Goal: Go to known website: Access a specific website the user already knows

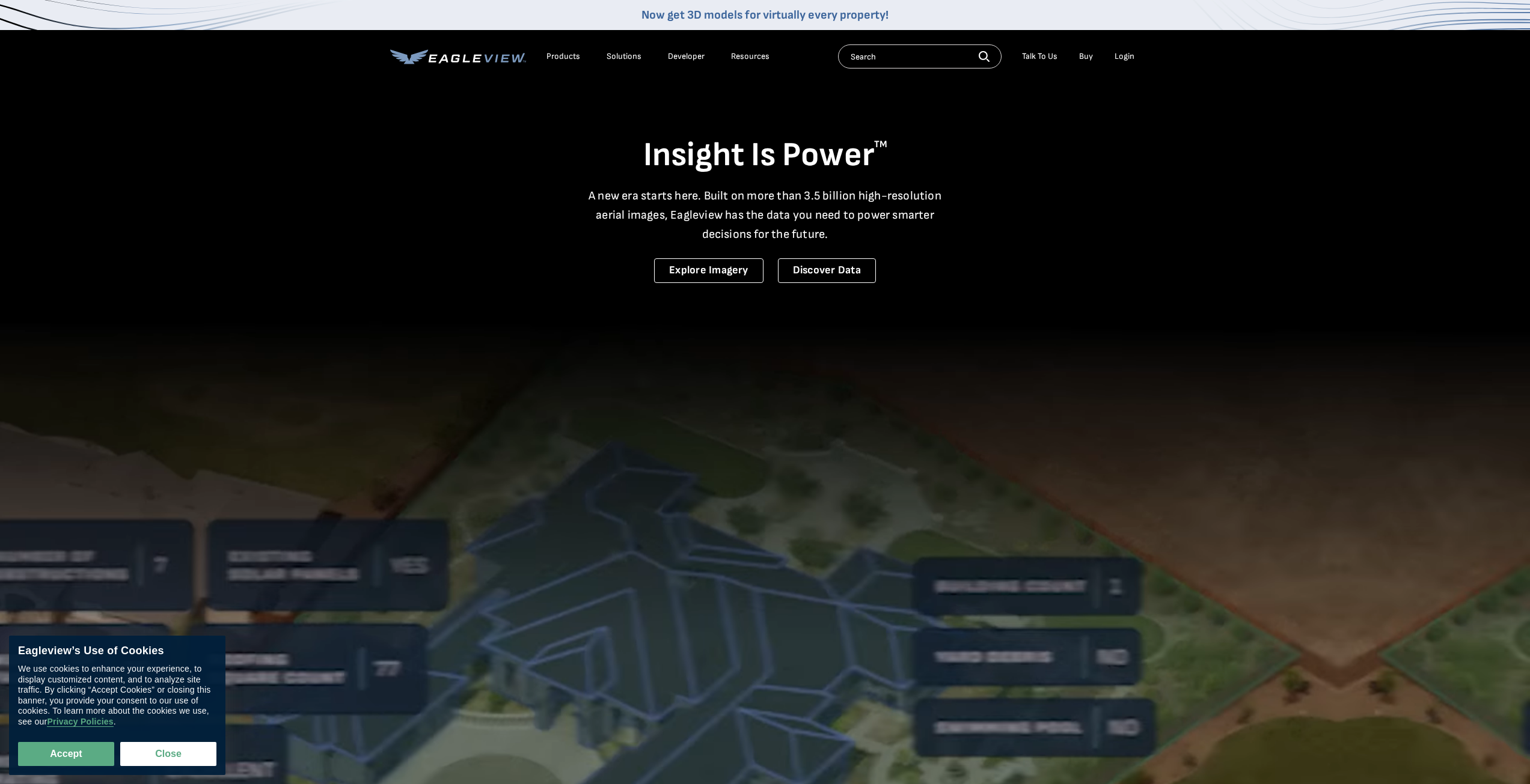
click at [1126, 58] on div "Login" at bounding box center [1124, 56] width 20 height 11
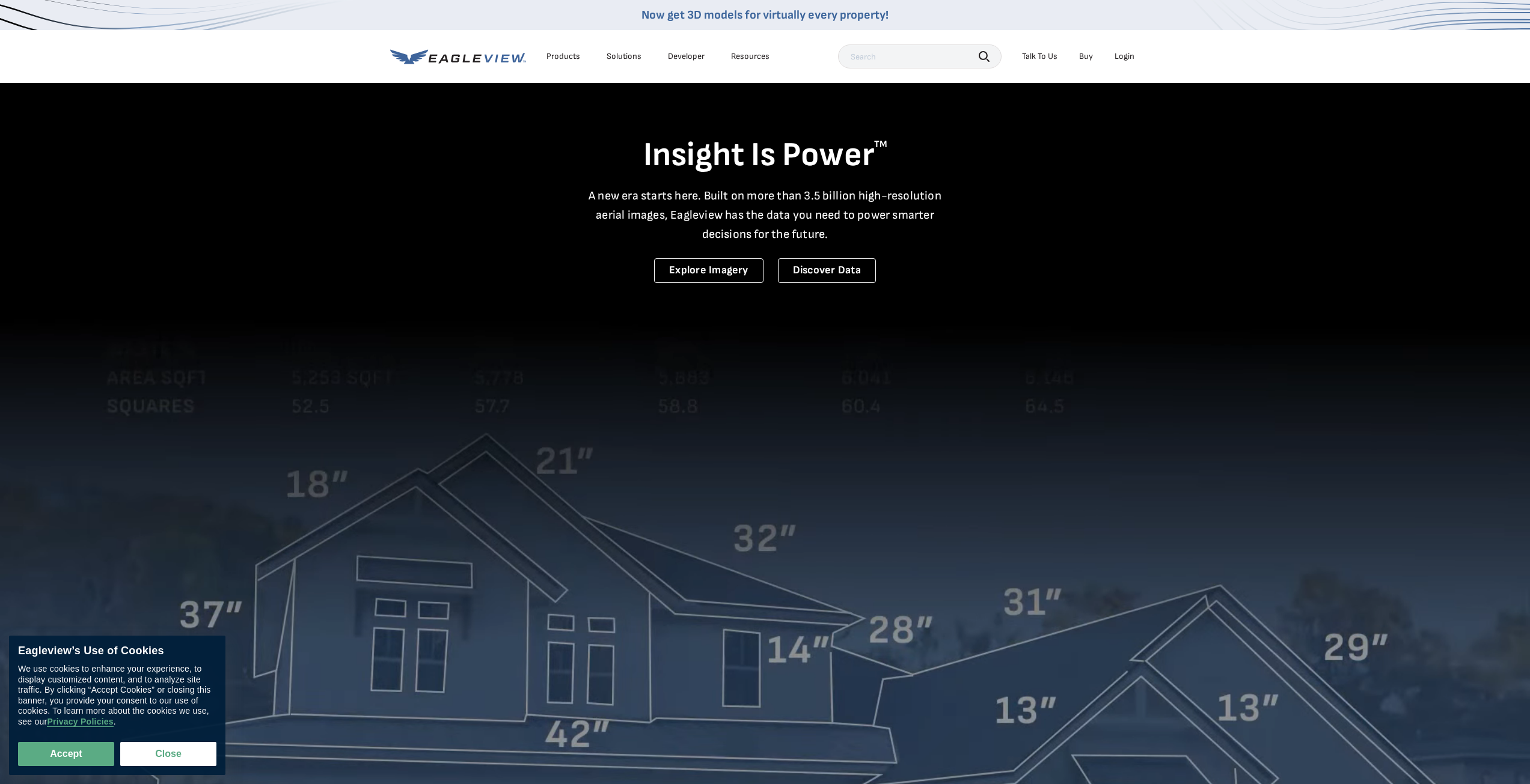
drag, startPoint x: 270, startPoint y: 586, endPoint x: 193, endPoint y: 594, distance: 77.4
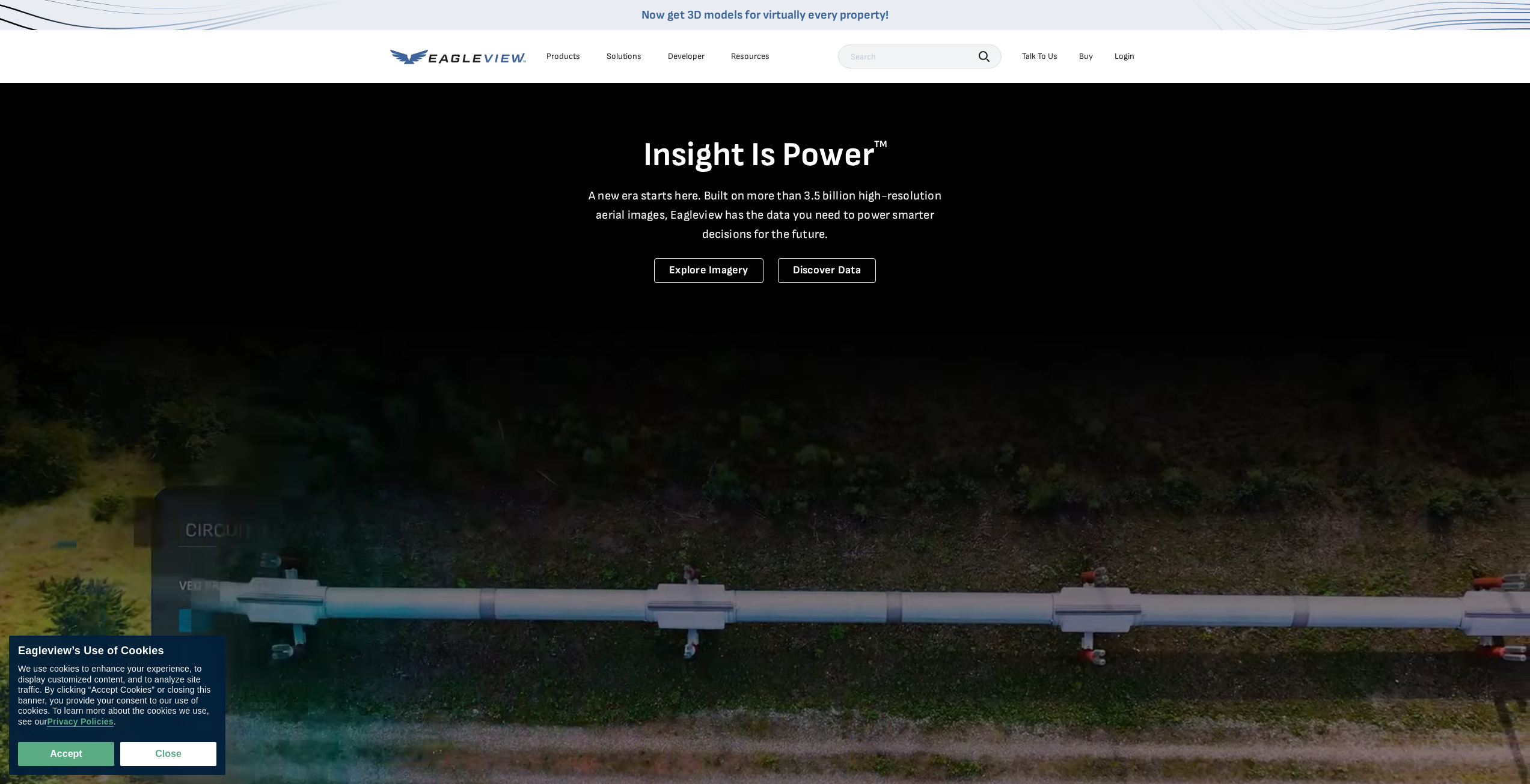
click at [267, 572] on video at bounding box center [765, 529] width 1530 height 1058
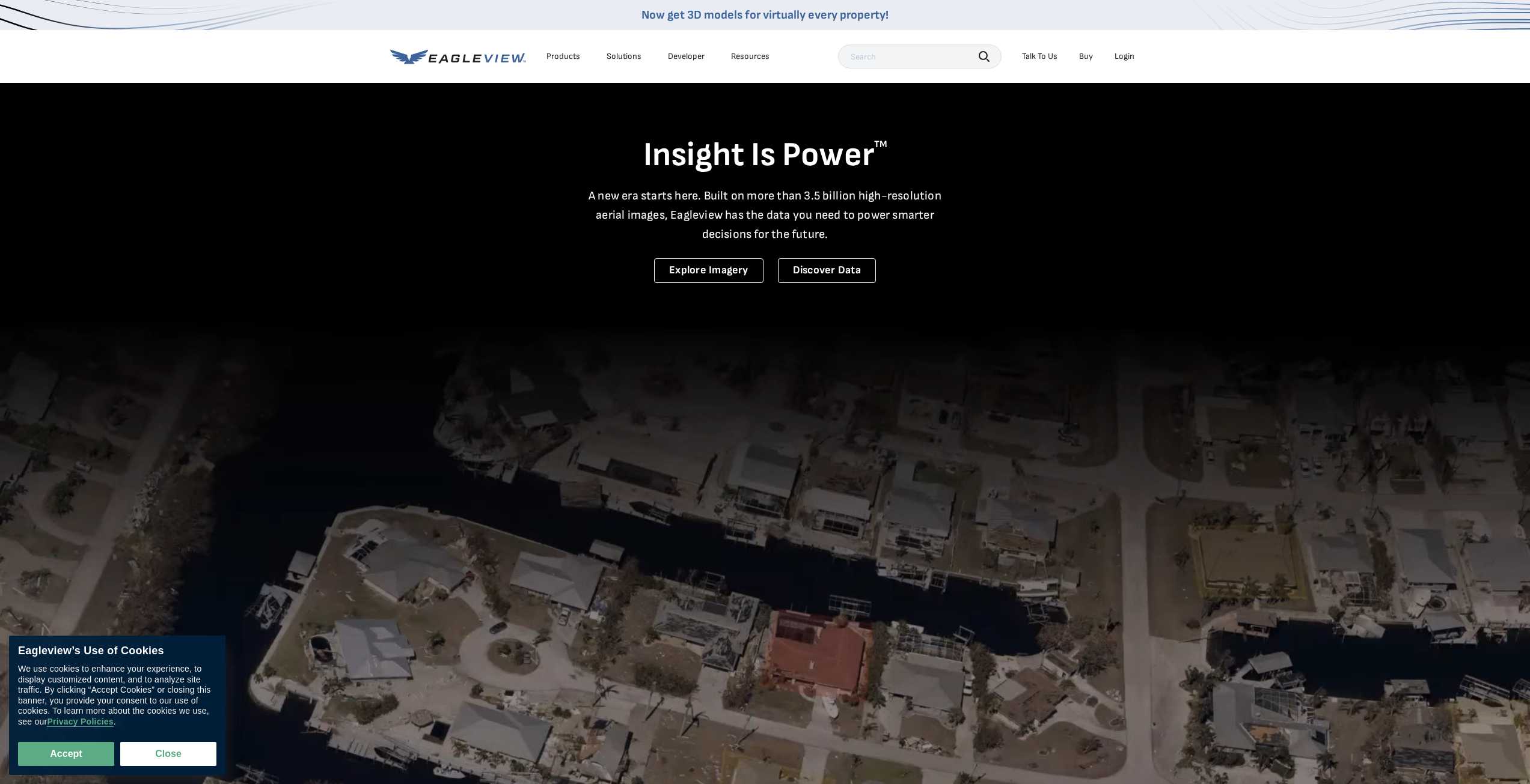
drag, startPoint x: 83, startPoint y: 750, endPoint x: 110, endPoint y: 740, distance: 28.8
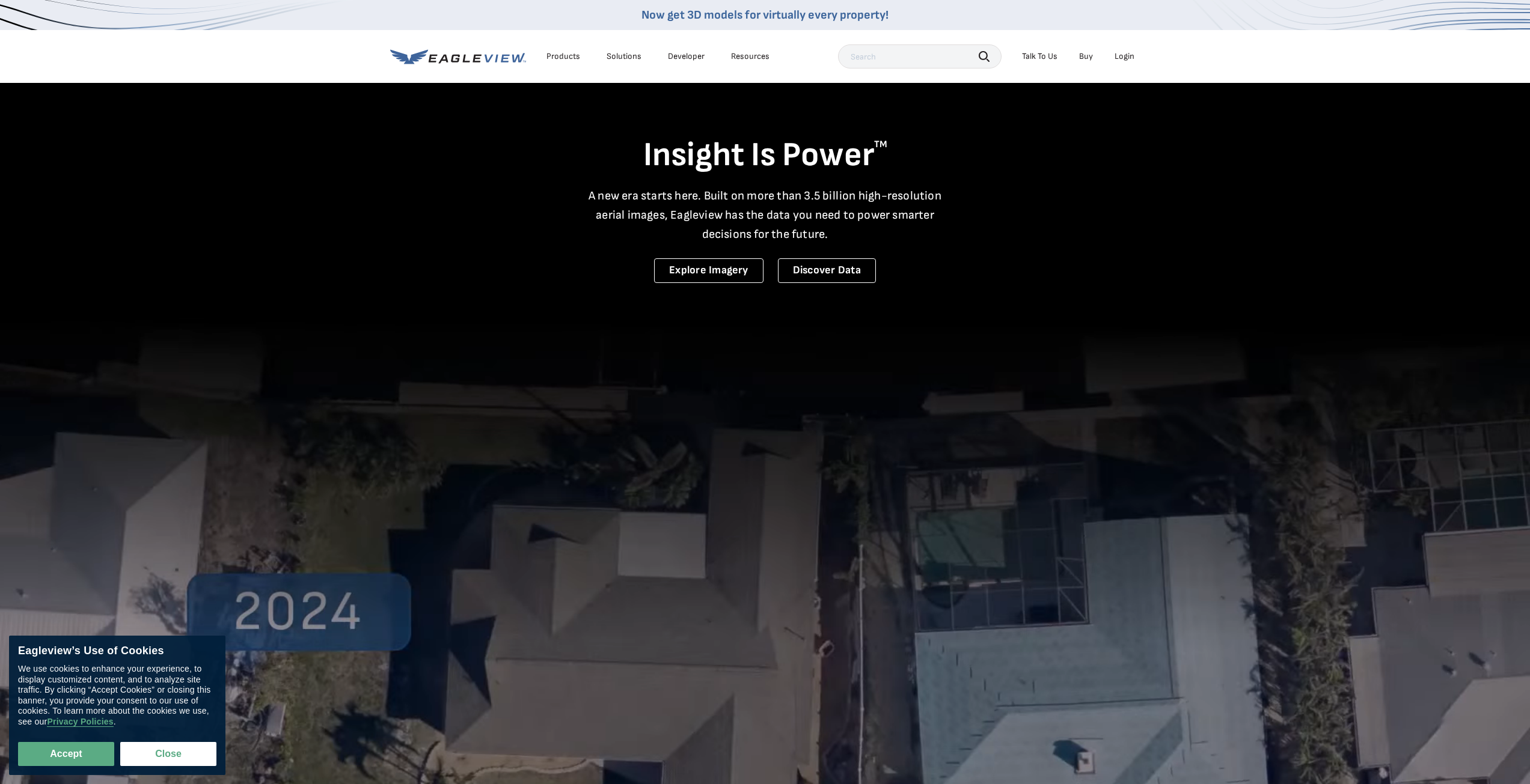
click at [83, 750] on button "Accept" at bounding box center [66, 754] width 96 height 24
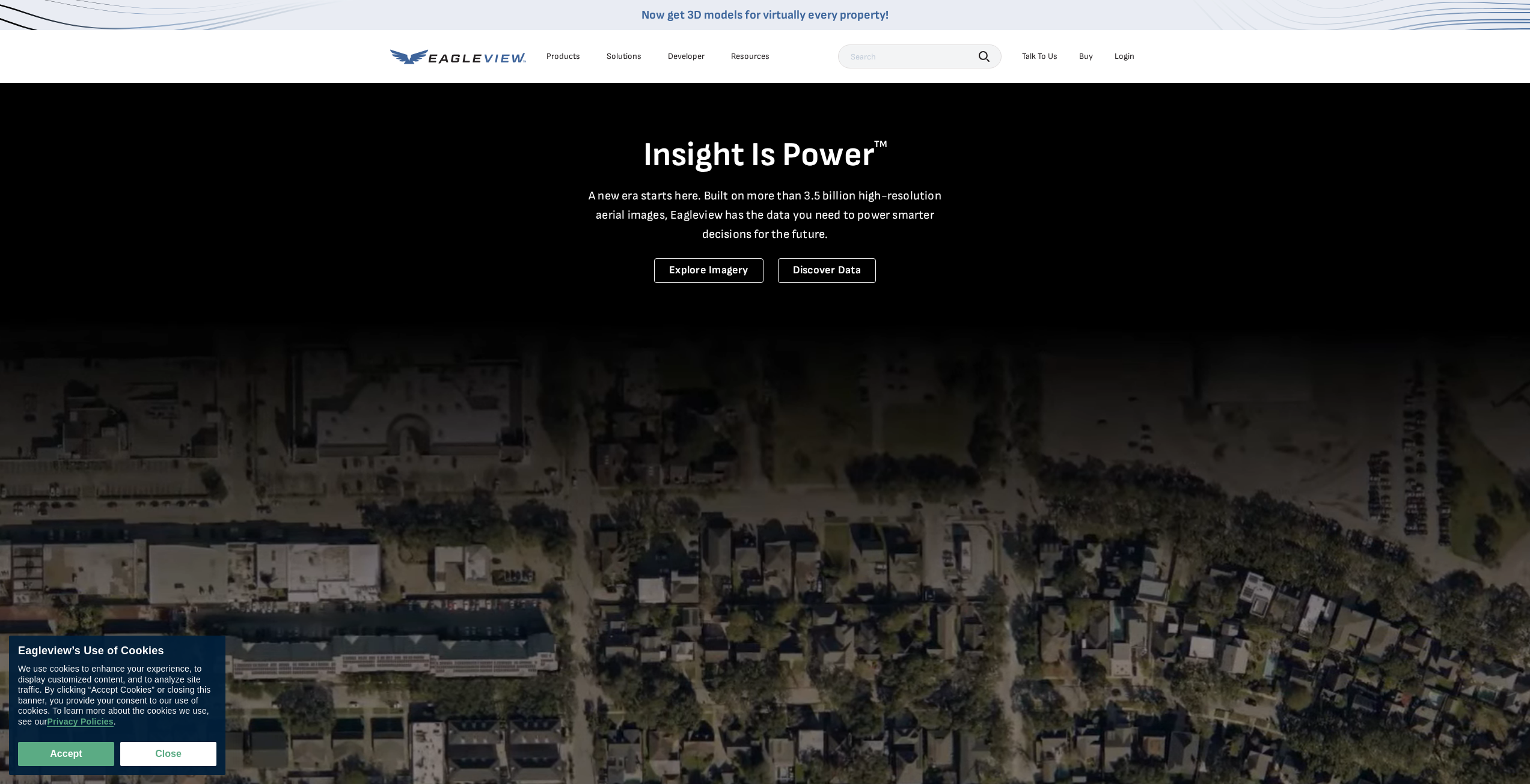
checkbox input "true"
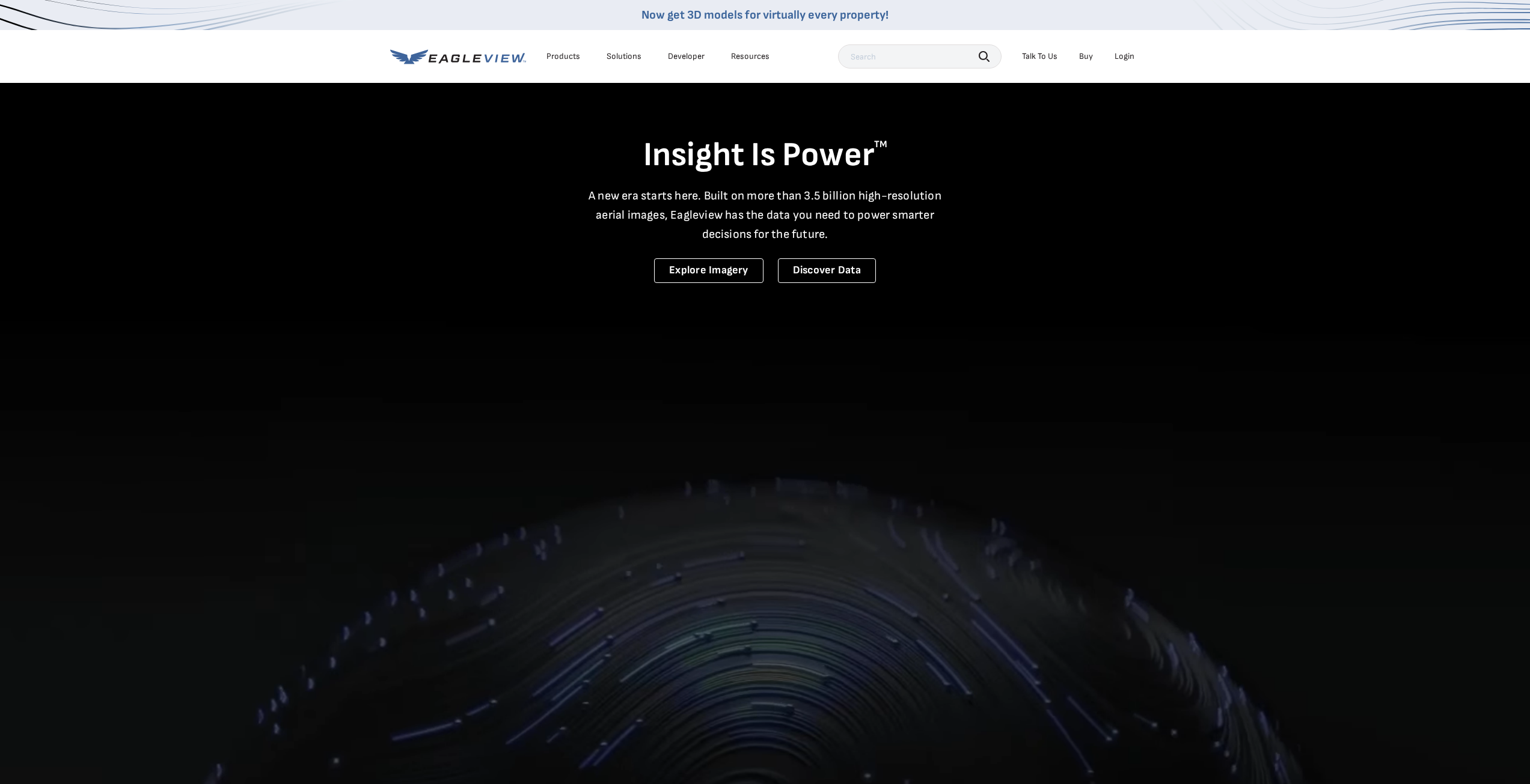
click at [1129, 54] on div "Login" at bounding box center [1124, 56] width 20 height 11
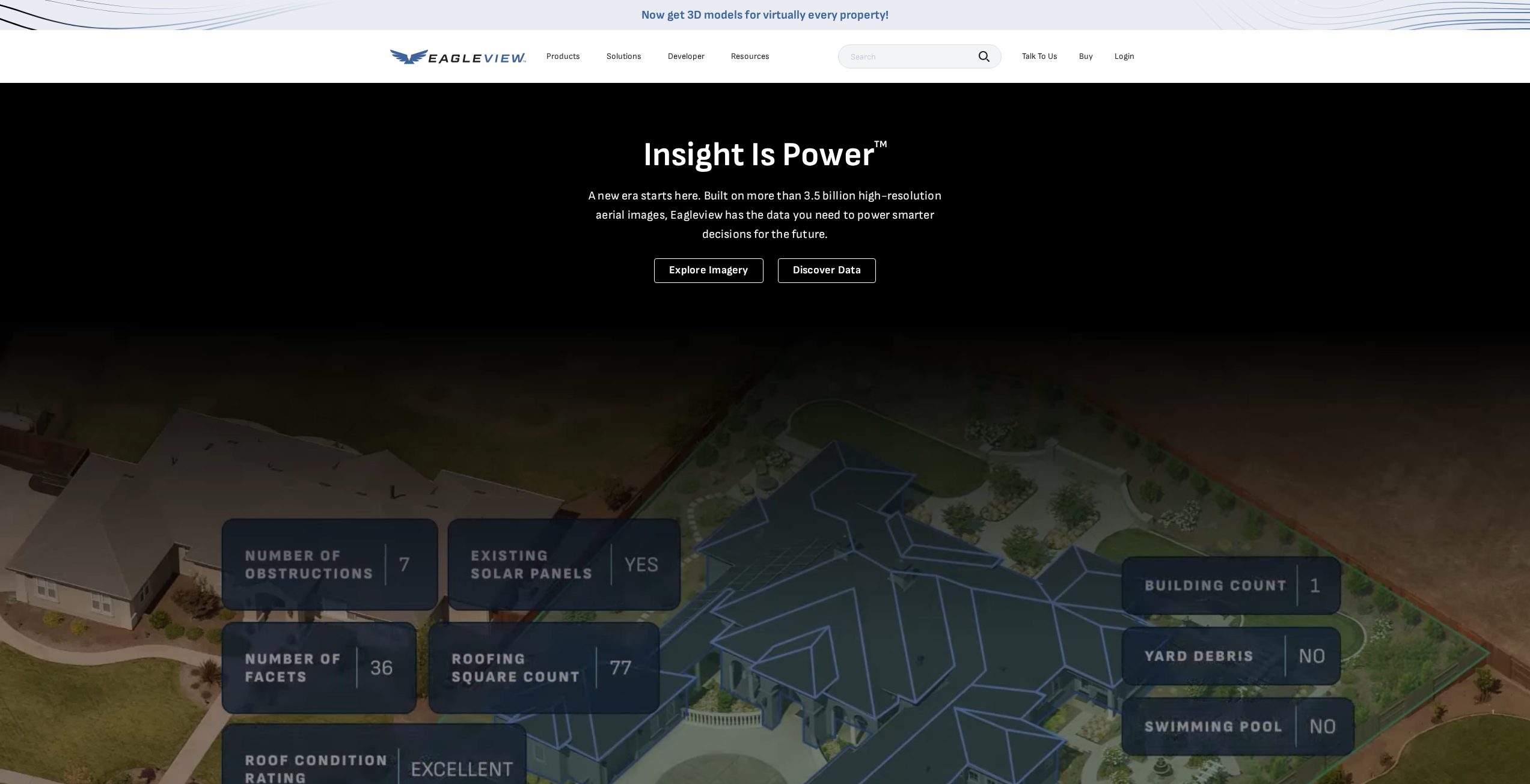
click at [1120, 59] on div "Login" at bounding box center [1124, 56] width 20 height 11
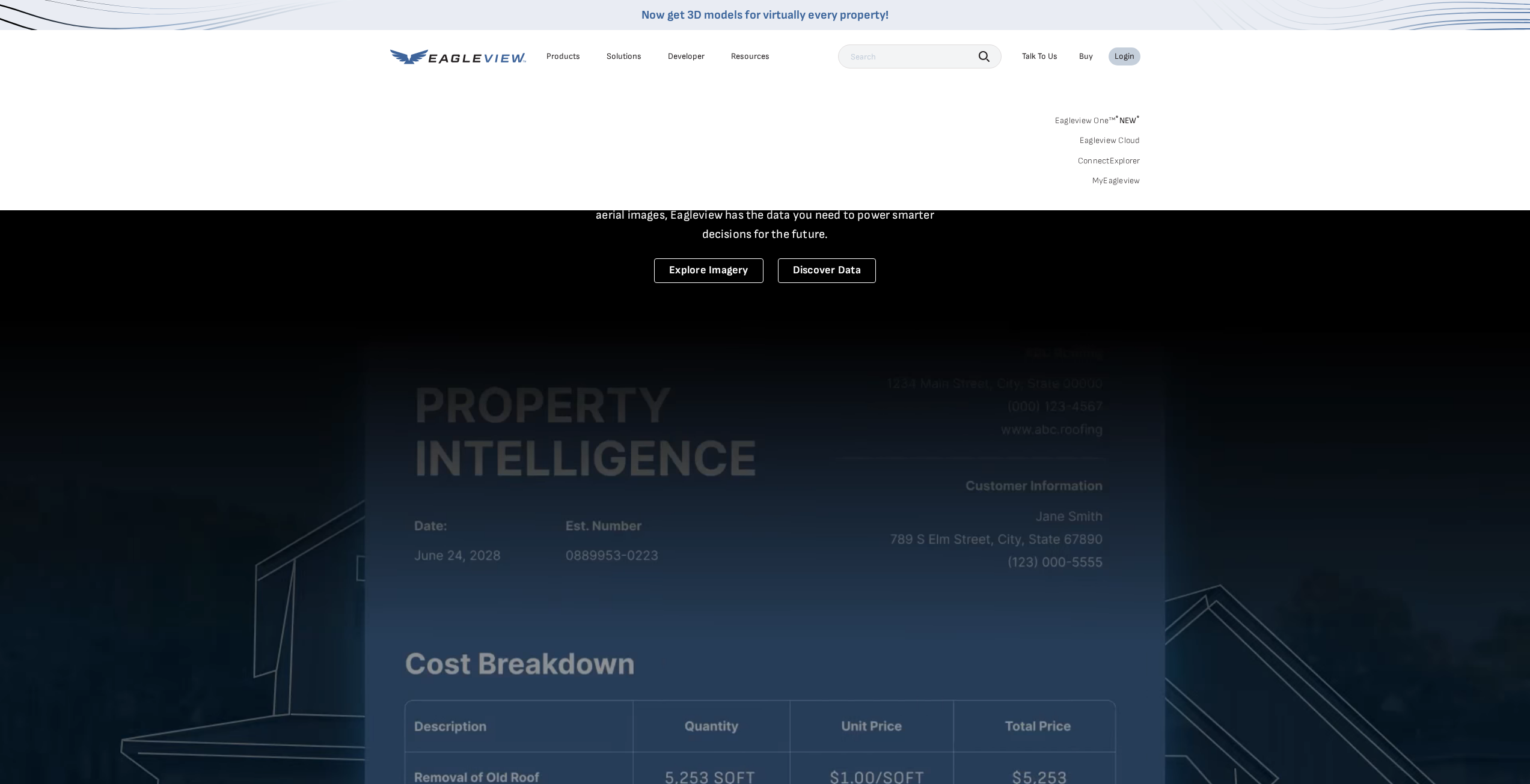
click at [1122, 59] on div "Login" at bounding box center [1124, 56] width 20 height 11
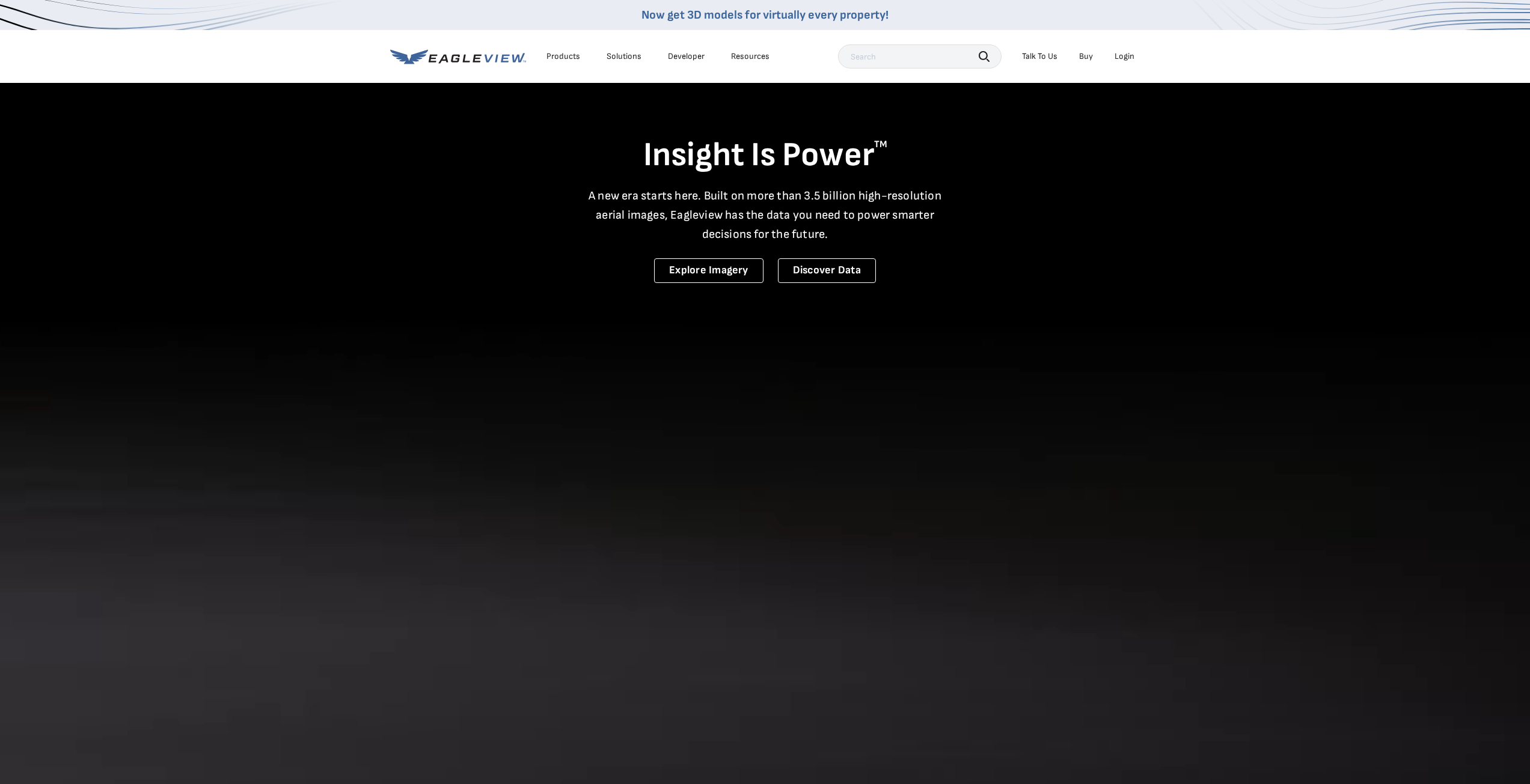
click at [1123, 59] on div "Login" at bounding box center [1124, 56] width 20 height 11
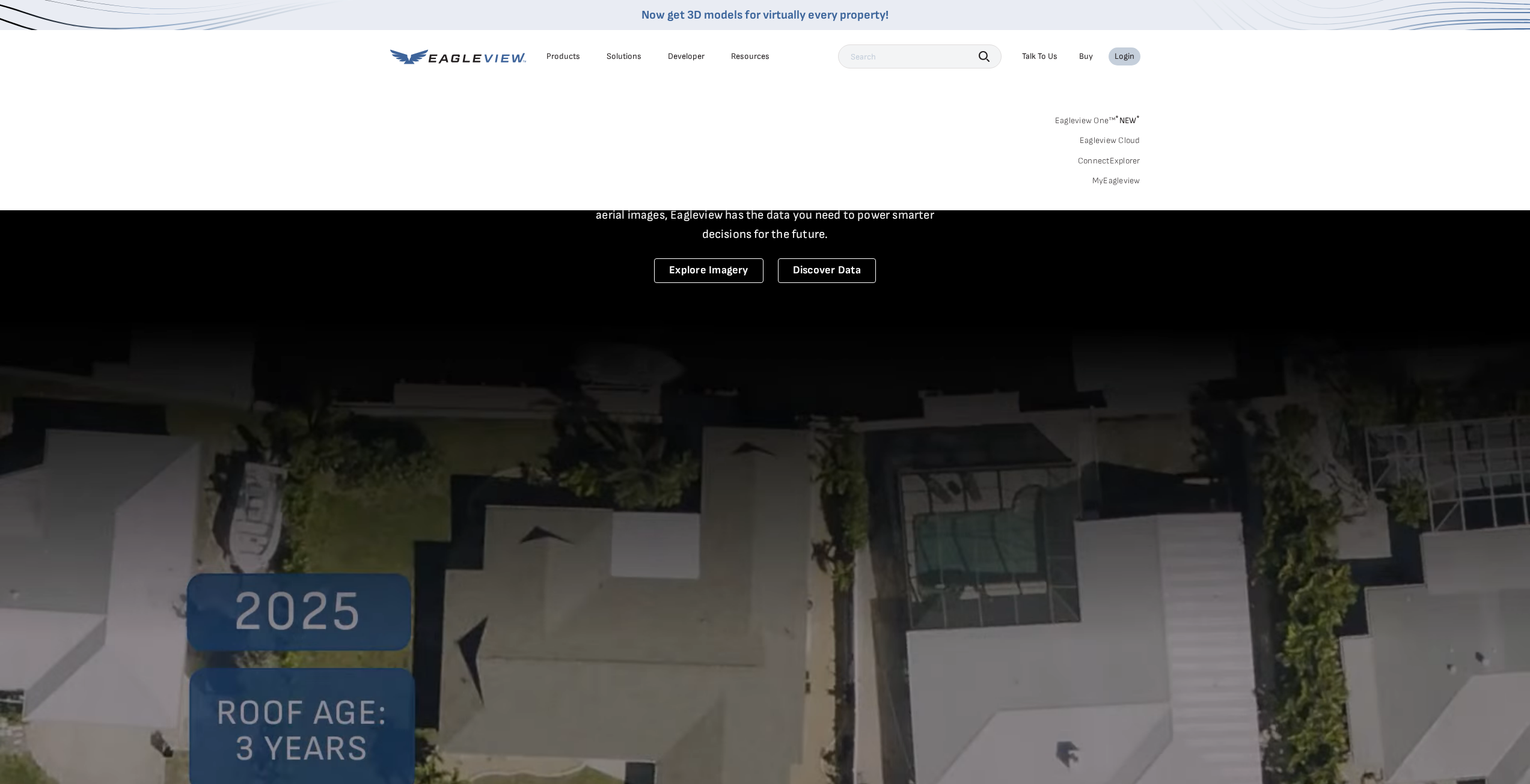
click at [1120, 56] on div "Login" at bounding box center [1124, 56] width 20 height 11
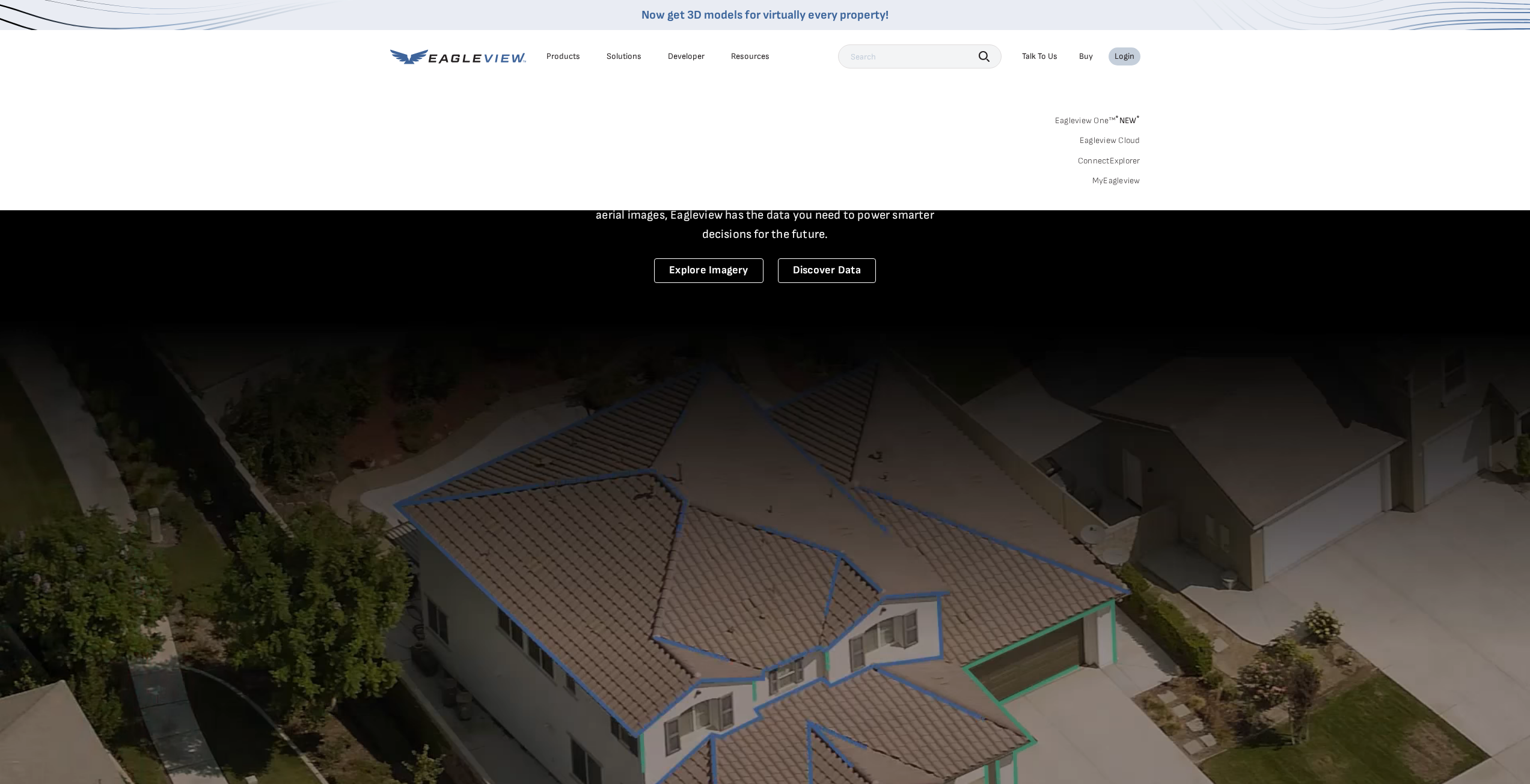
click at [1120, 56] on div "Login" at bounding box center [1124, 56] width 20 height 11
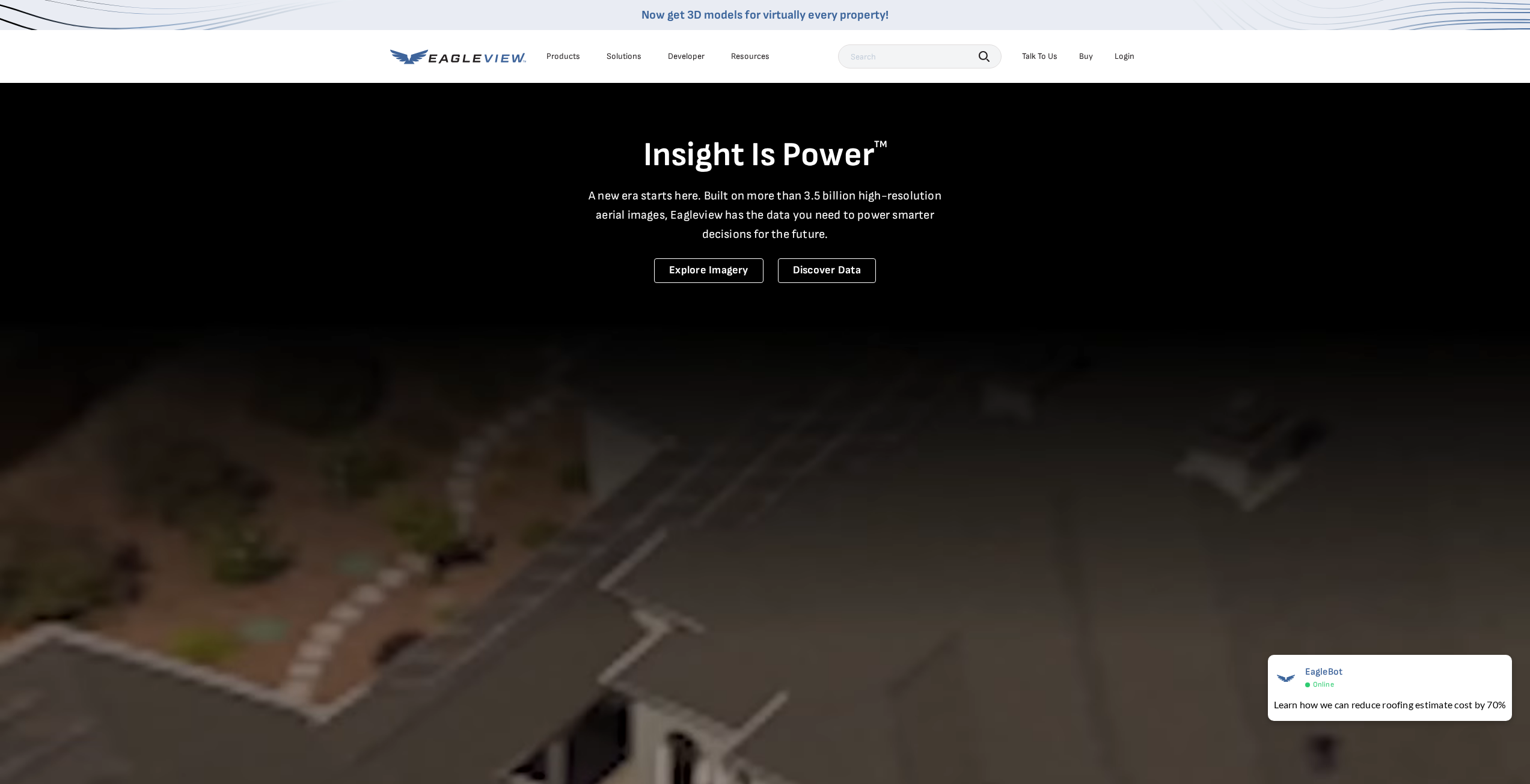
click at [484, 53] on icon at bounding box center [458, 56] width 136 height 15
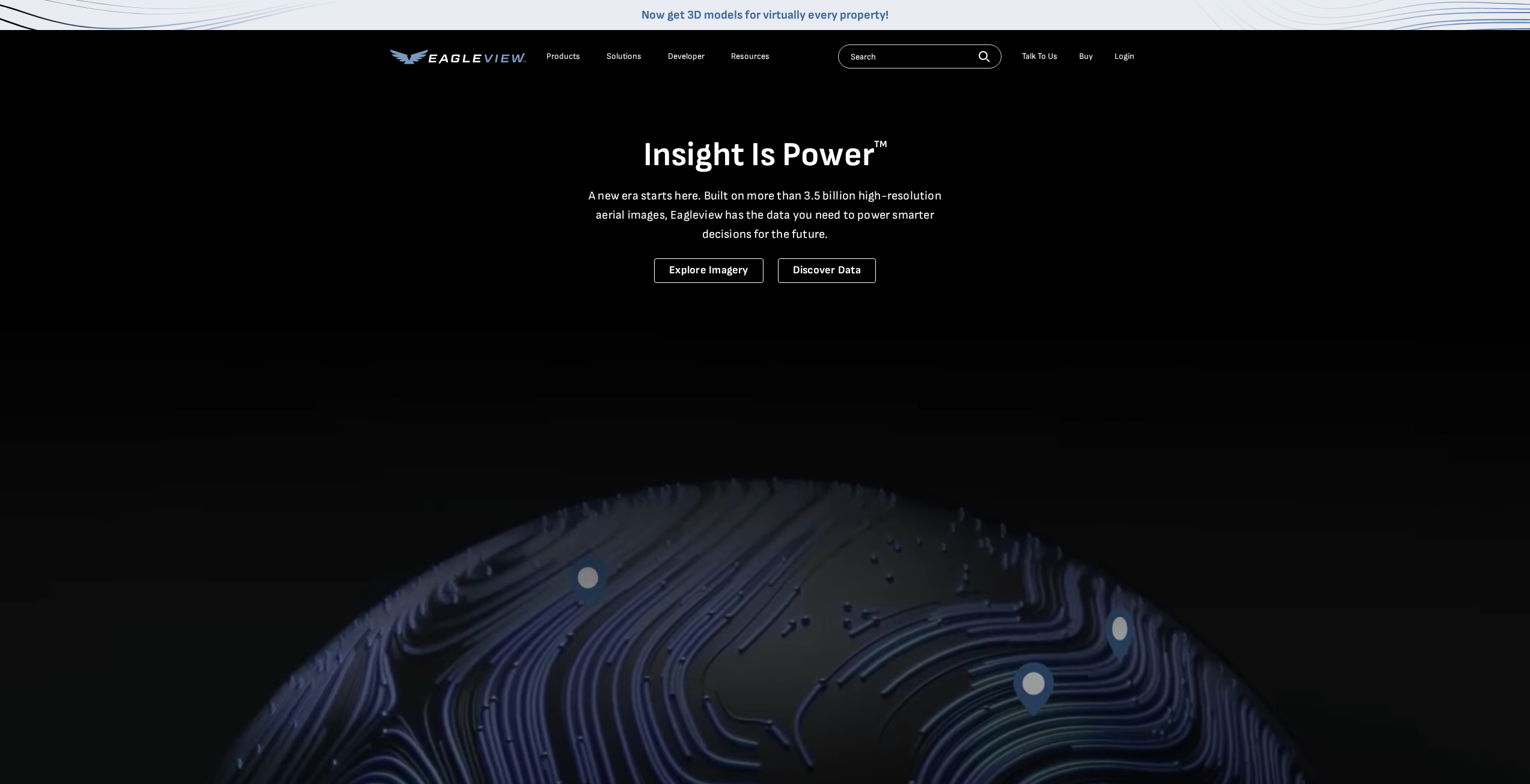
click at [567, 58] on div "Products" at bounding box center [564, 56] width 34 height 11
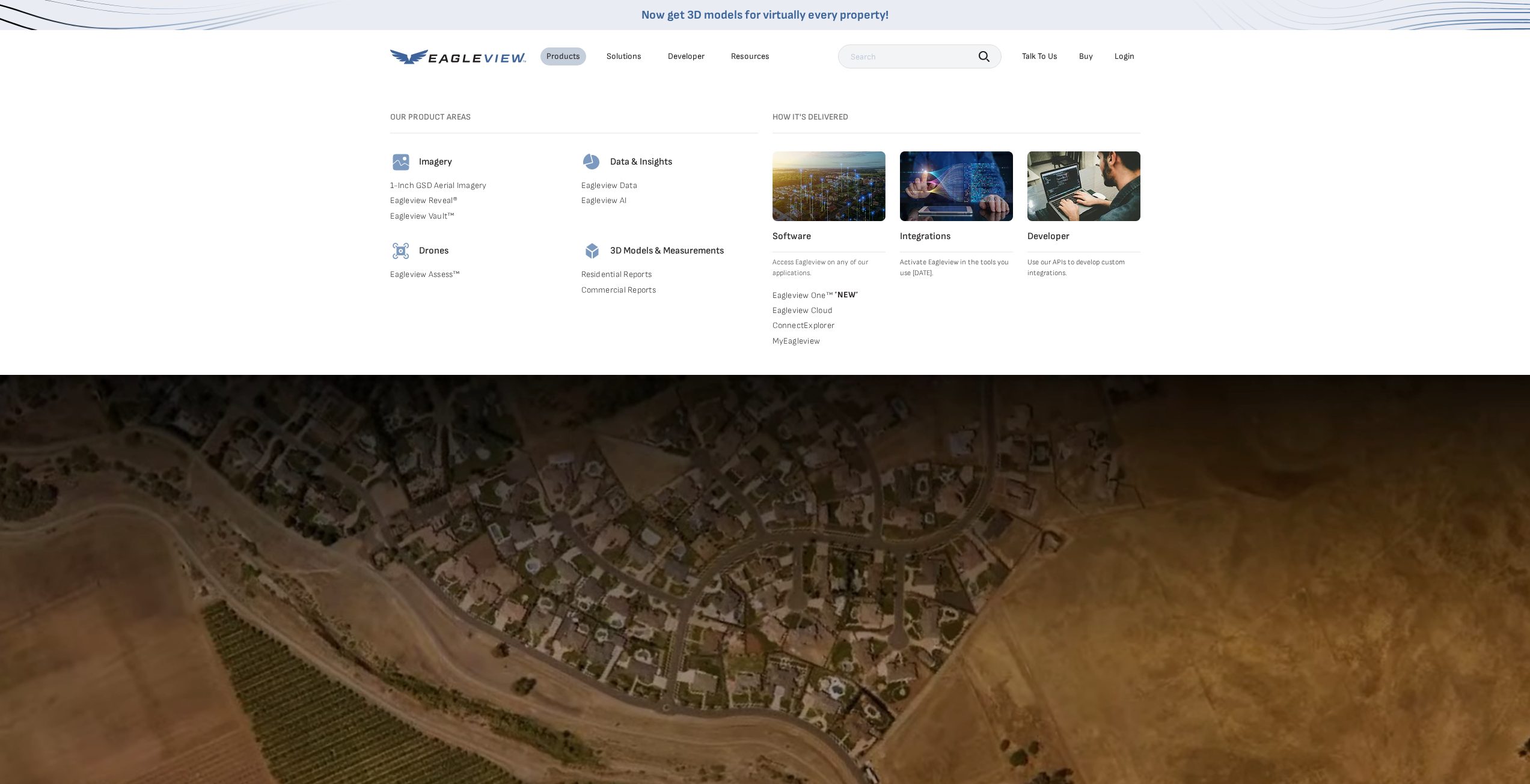
click at [1128, 61] on div "Login" at bounding box center [1124, 56] width 20 height 11
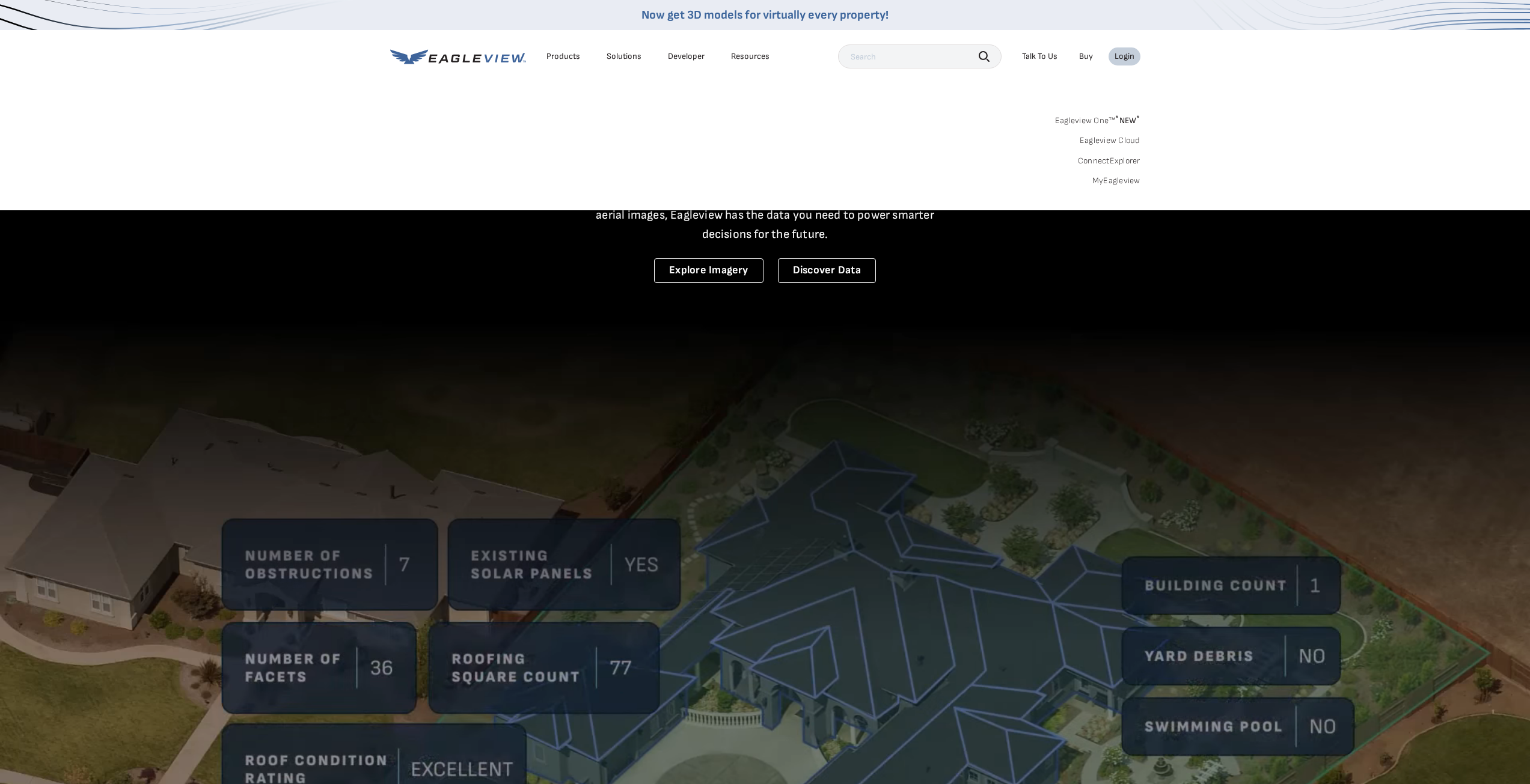
click at [1129, 62] on li "Login" at bounding box center [1124, 56] width 32 height 18
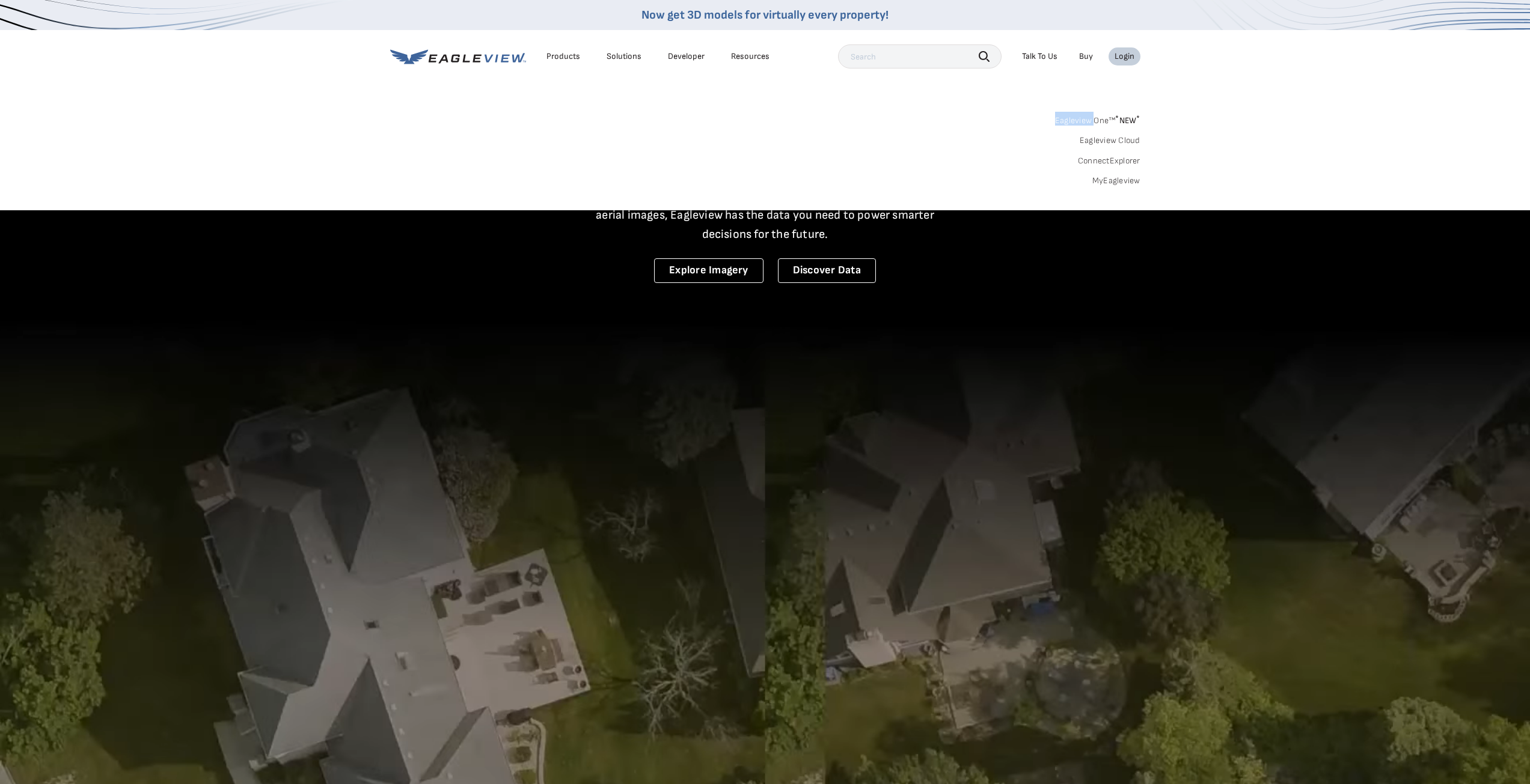
click at [1129, 62] on li "Login" at bounding box center [1124, 56] width 32 height 18
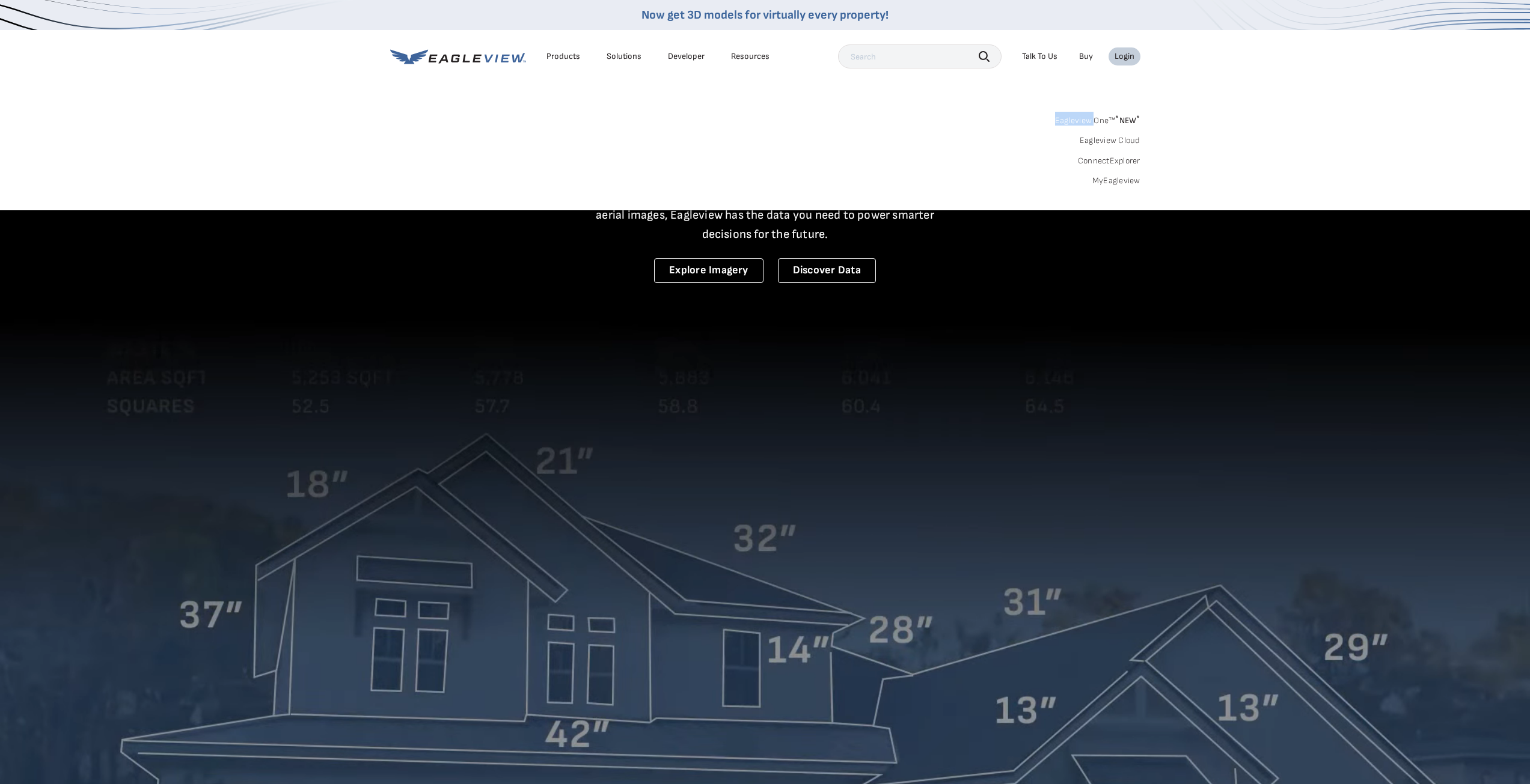
click at [1120, 180] on link "MyEagleview" at bounding box center [1116, 180] width 48 height 11
